Goal: Information Seeking & Learning: Learn about a topic

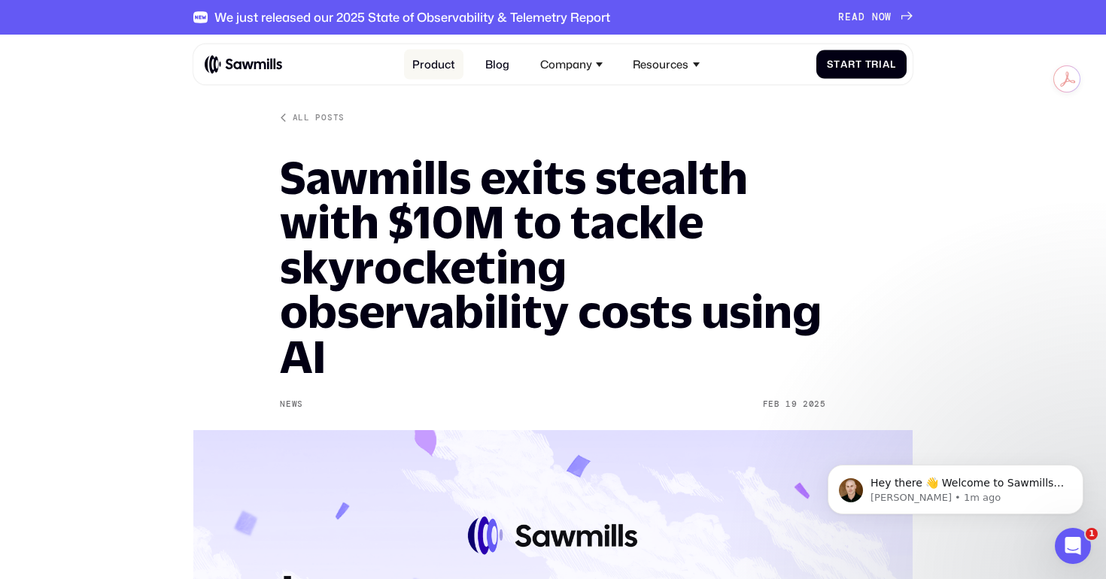
click at [433, 63] on link "Product" at bounding box center [433, 65] width 59 height 30
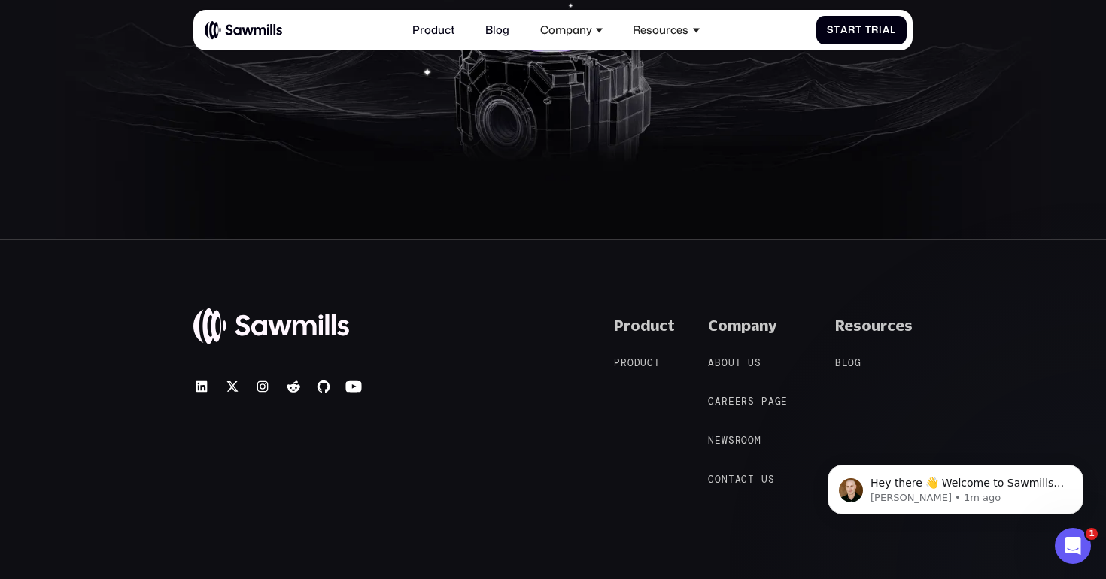
scroll to position [5613, 0]
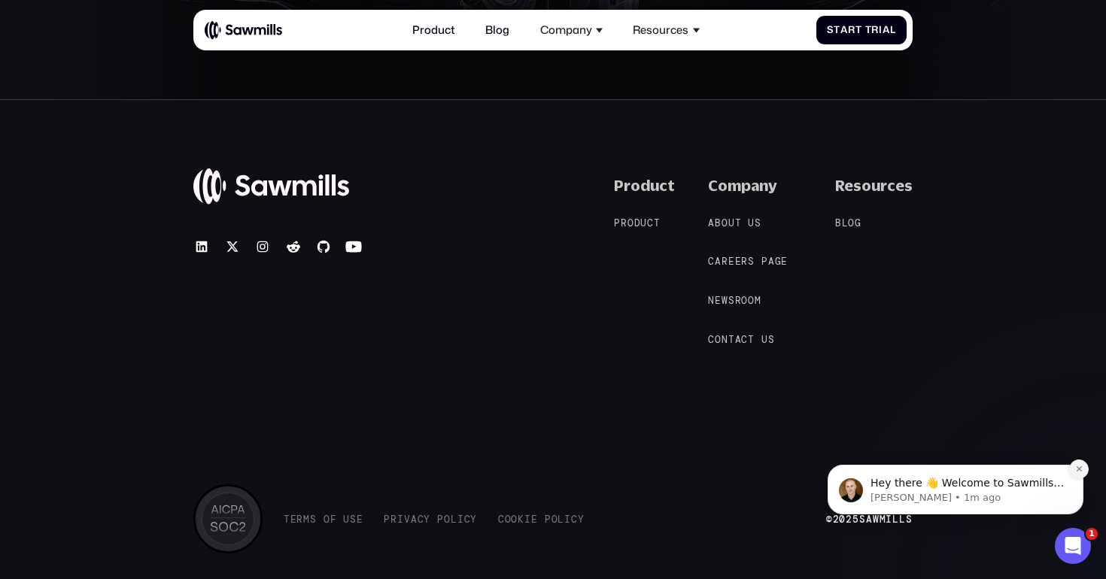
click at [1079, 467] on icon "Dismiss notification" at bounding box center [1078, 468] width 5 height 5
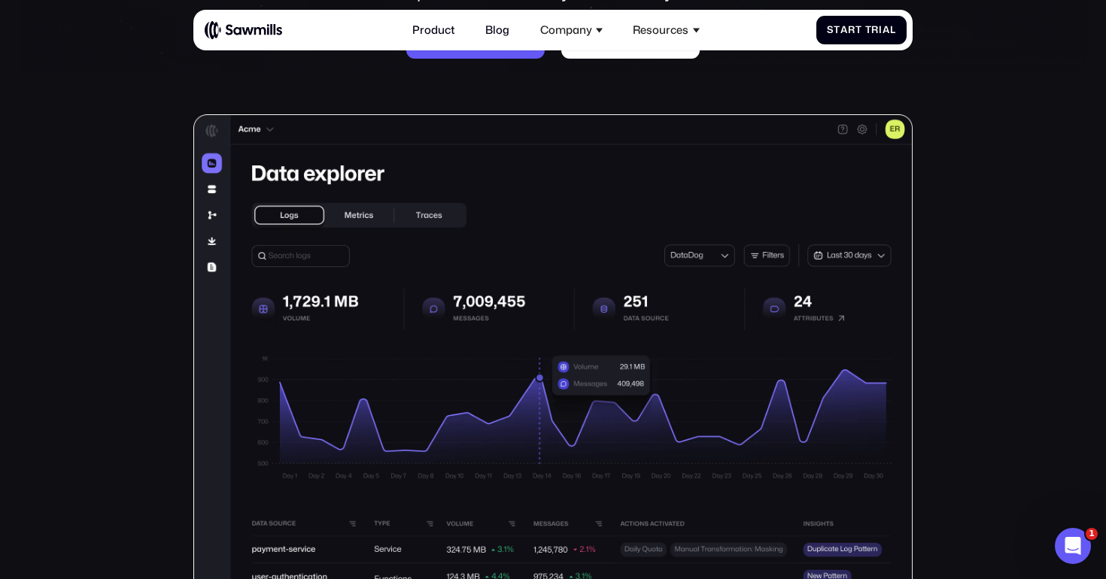
scroll to position [0, 0]
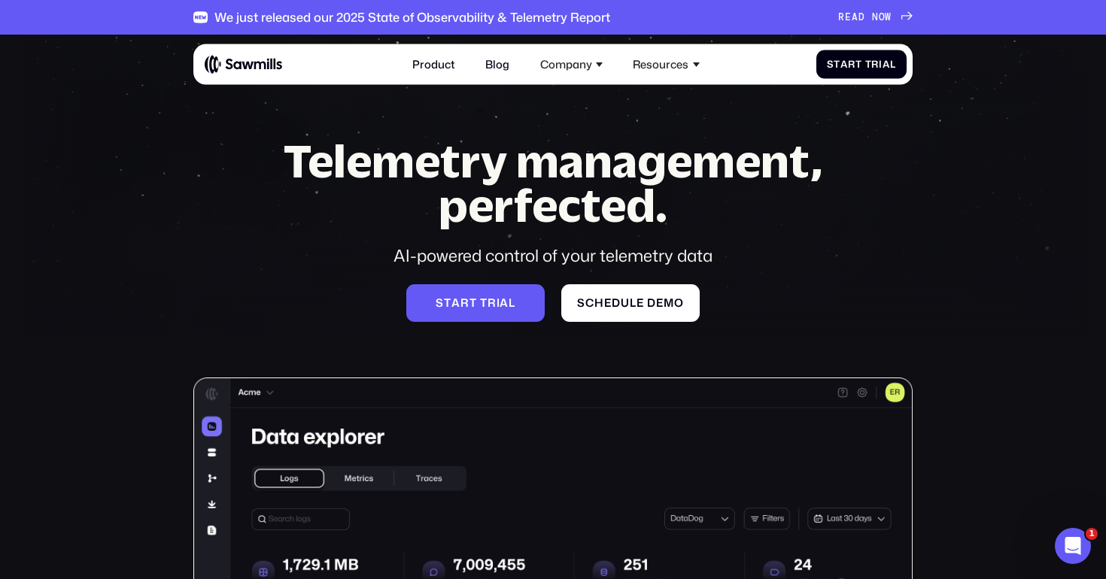
click at [830, 303] on div "Telemetry management, perfected. AI-powered control of your telemetry data S t …" at bounding box center [553, 230] width 587 height 184
click at [441, 64] on link "Product" at bounding box center [433, 65] width 59 height 30
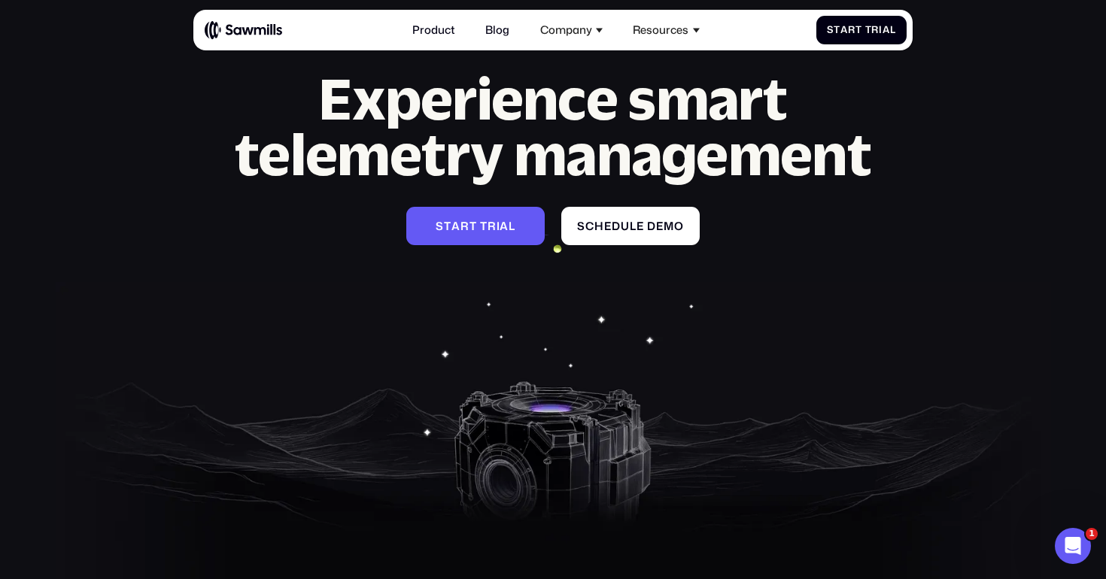
scroll to position [5651, 0]
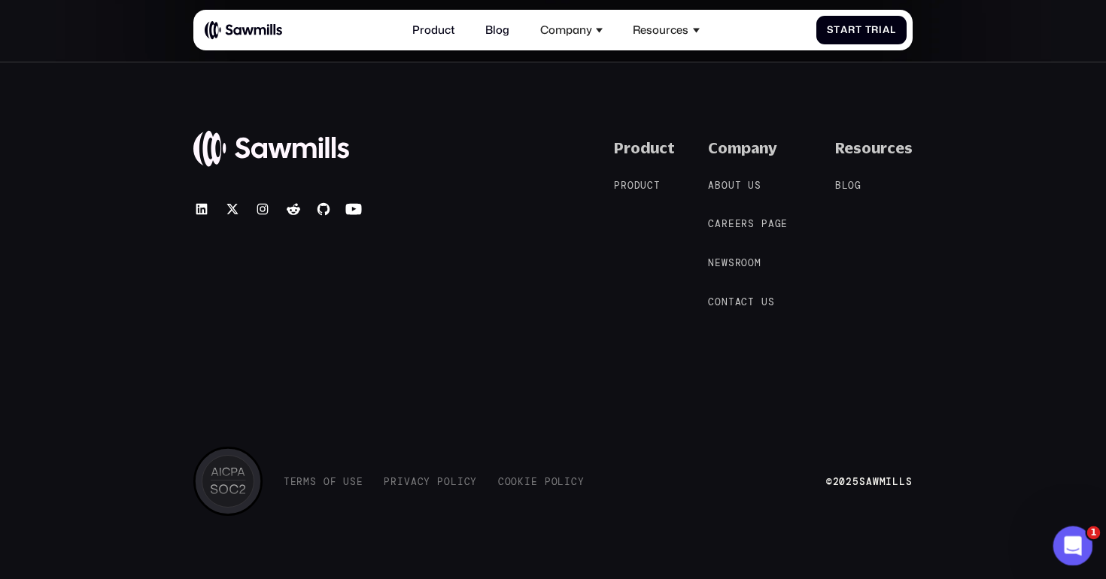
click at [1076, 541] on icon "Open Intercom Messenger" at bounding box center [1070, 544] width 25 height 25
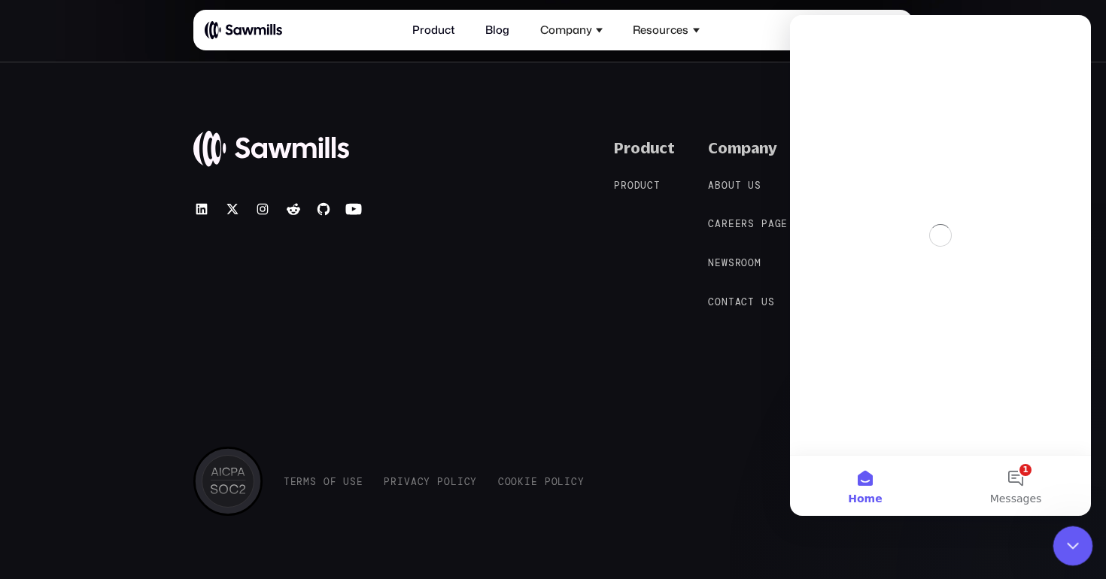
scroll to position [0, 0]
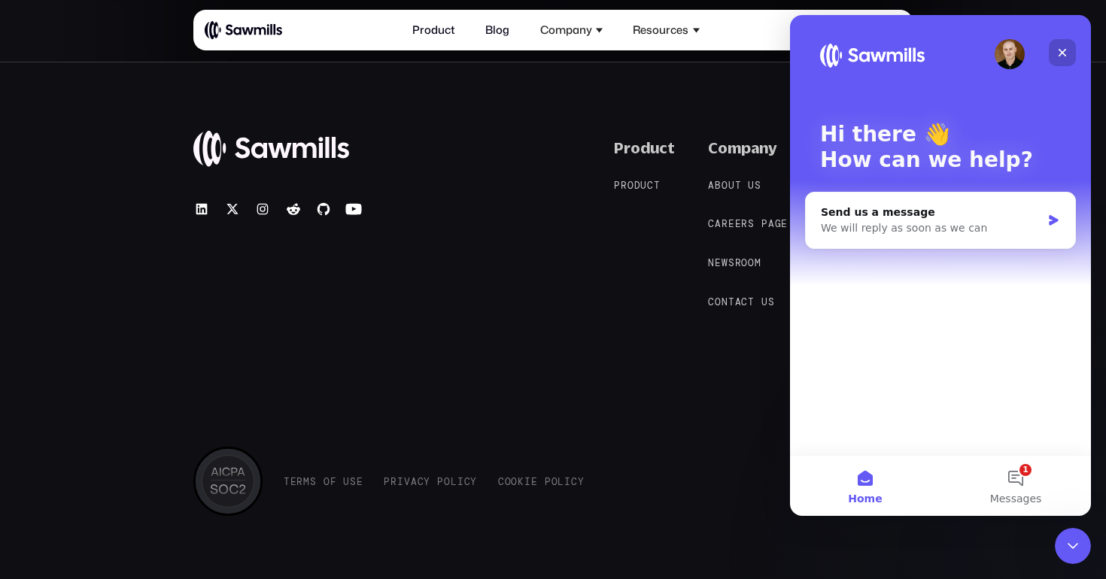
click at [1058, 55] on icon "Close" at bounding box center [1062, 53] width 8 height 8
